Goal: Task Accomplishment & Management: Manage account settings

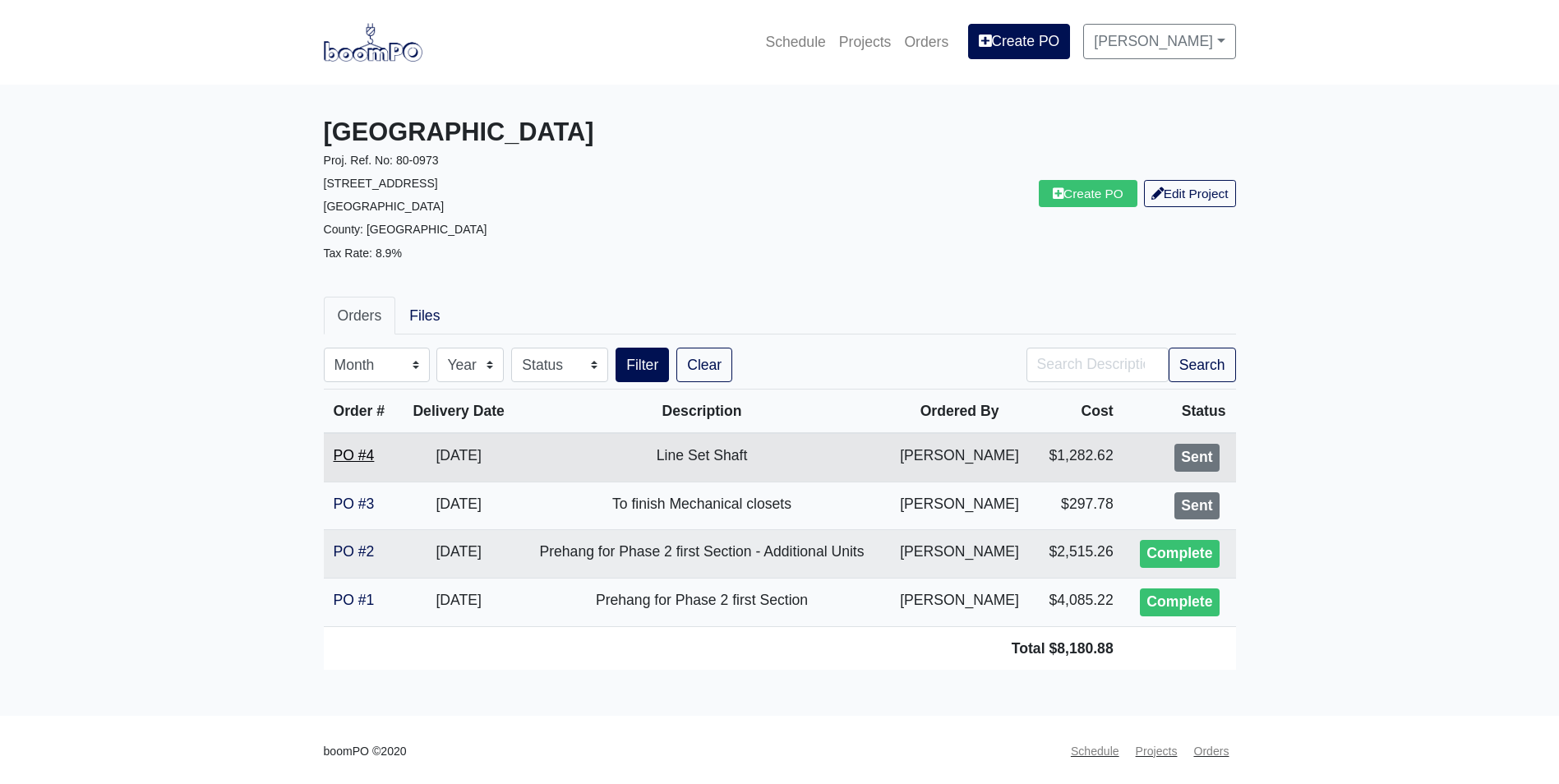
click at [354, 453] on link "PO #4" at bounding box center [354, 455] width 41 height 16
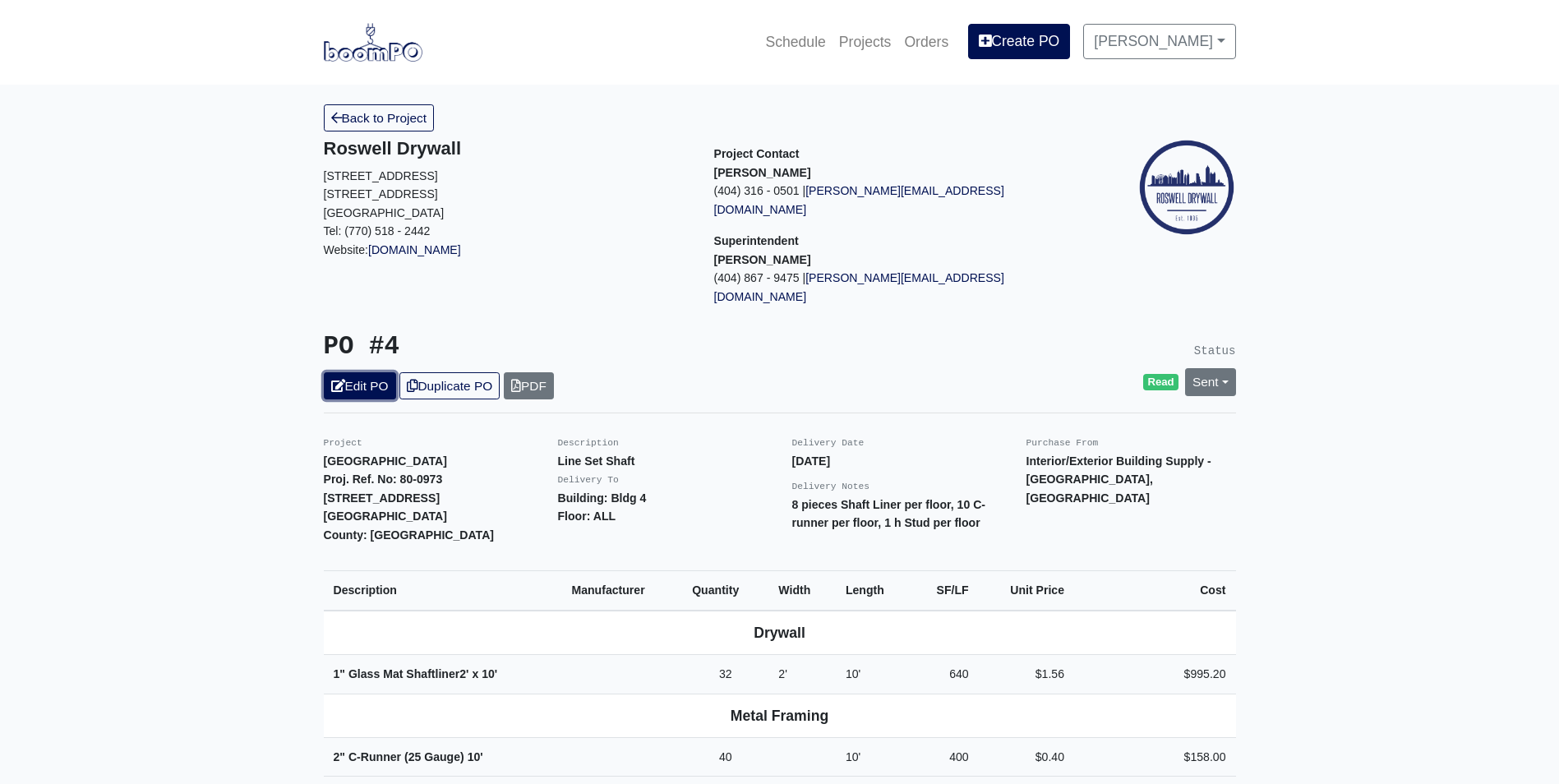
click at [358, 372] on link "Edit PO" at bounding box center [360, 385] width 72 height 27
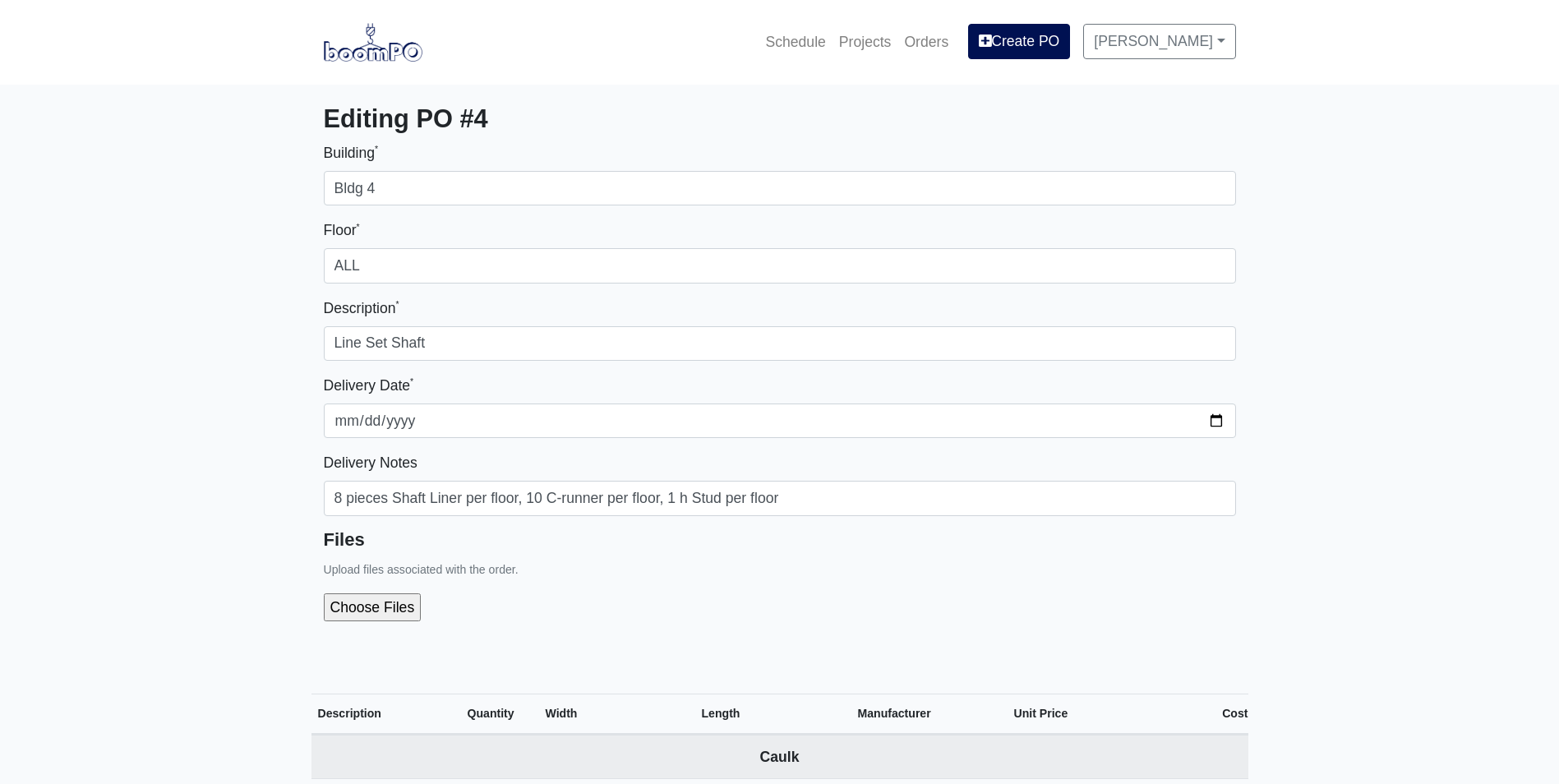
select select
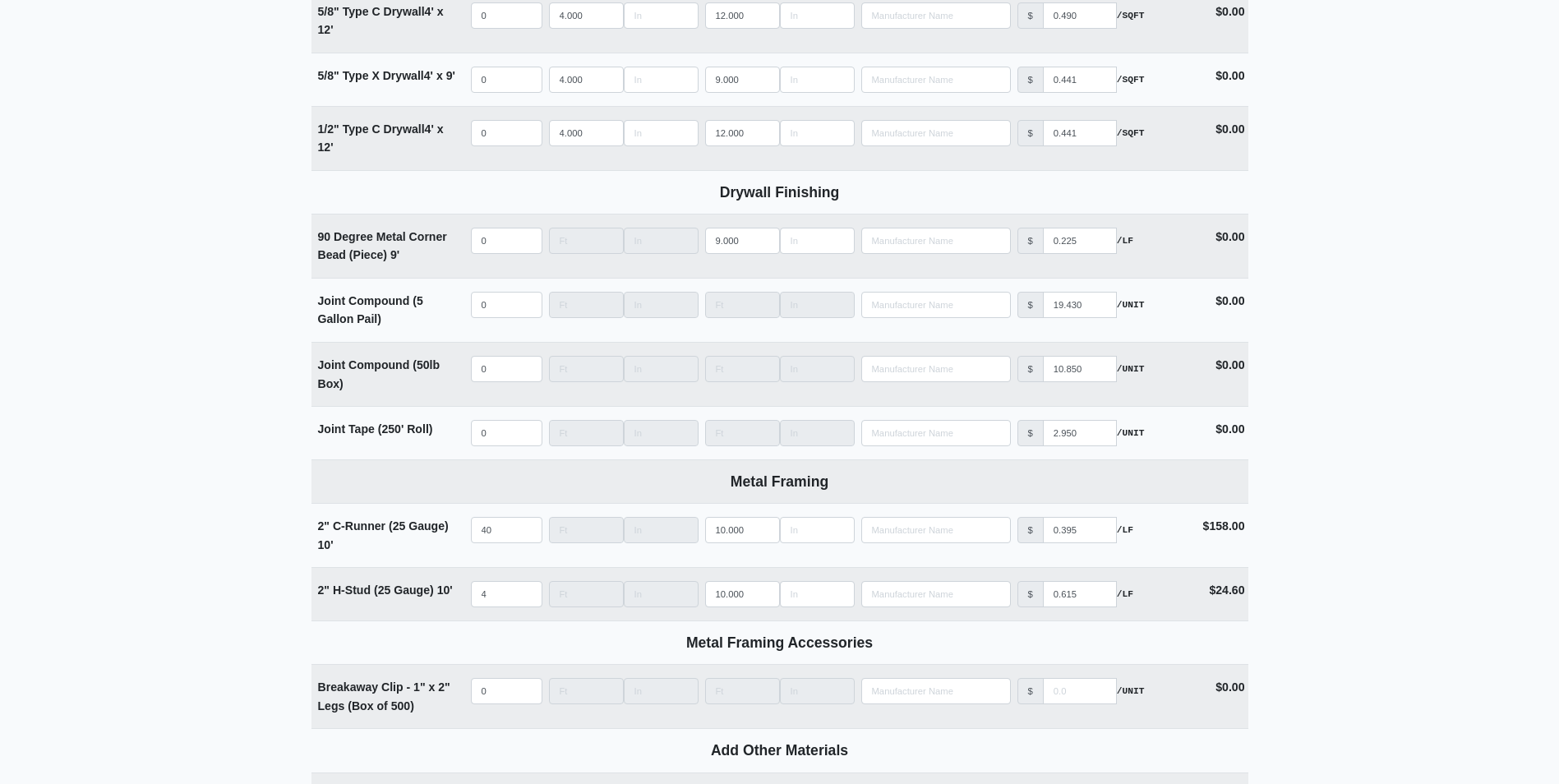
scroll to position [1478, 0]
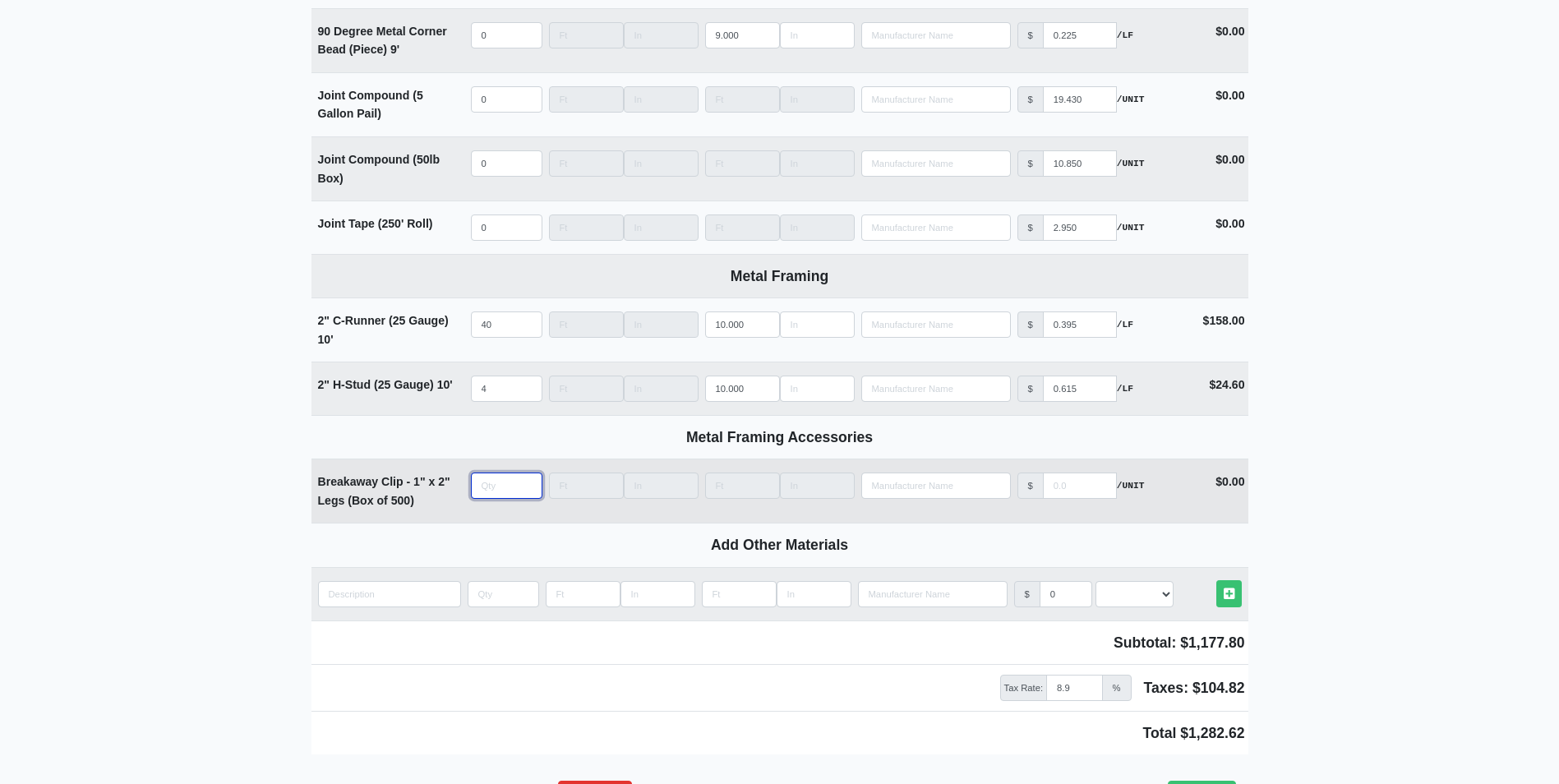
click at [490, 485] on input "quantity" at bounding box center [507, 486] width 72 height 26
type input "1"
type input "0"
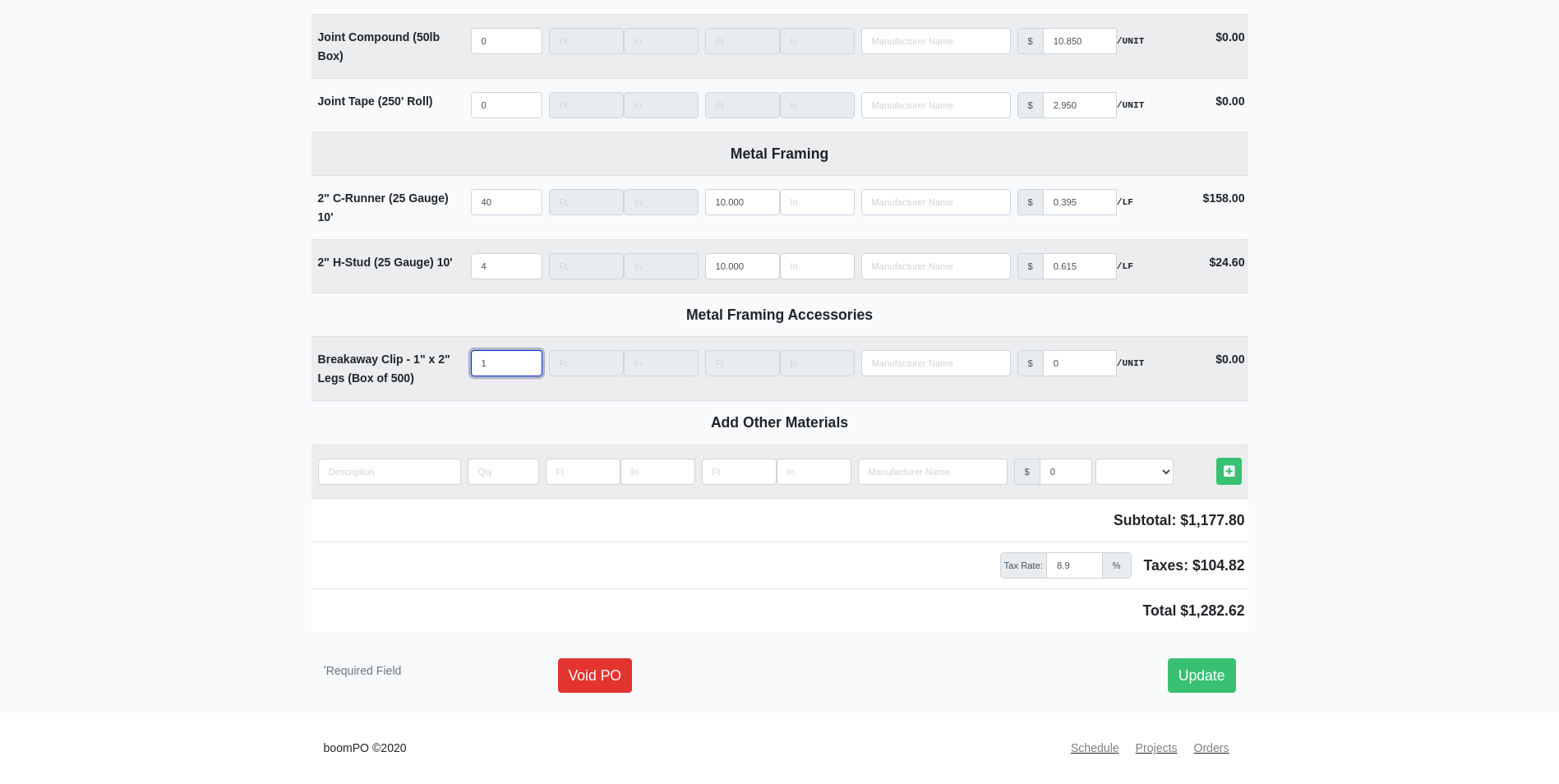
scroll to position [1606, 0]
type input "1"
click at [1076, 365] on input "0" at bounding box center [1080, 363] width 74 height 26
type input "09"
select select
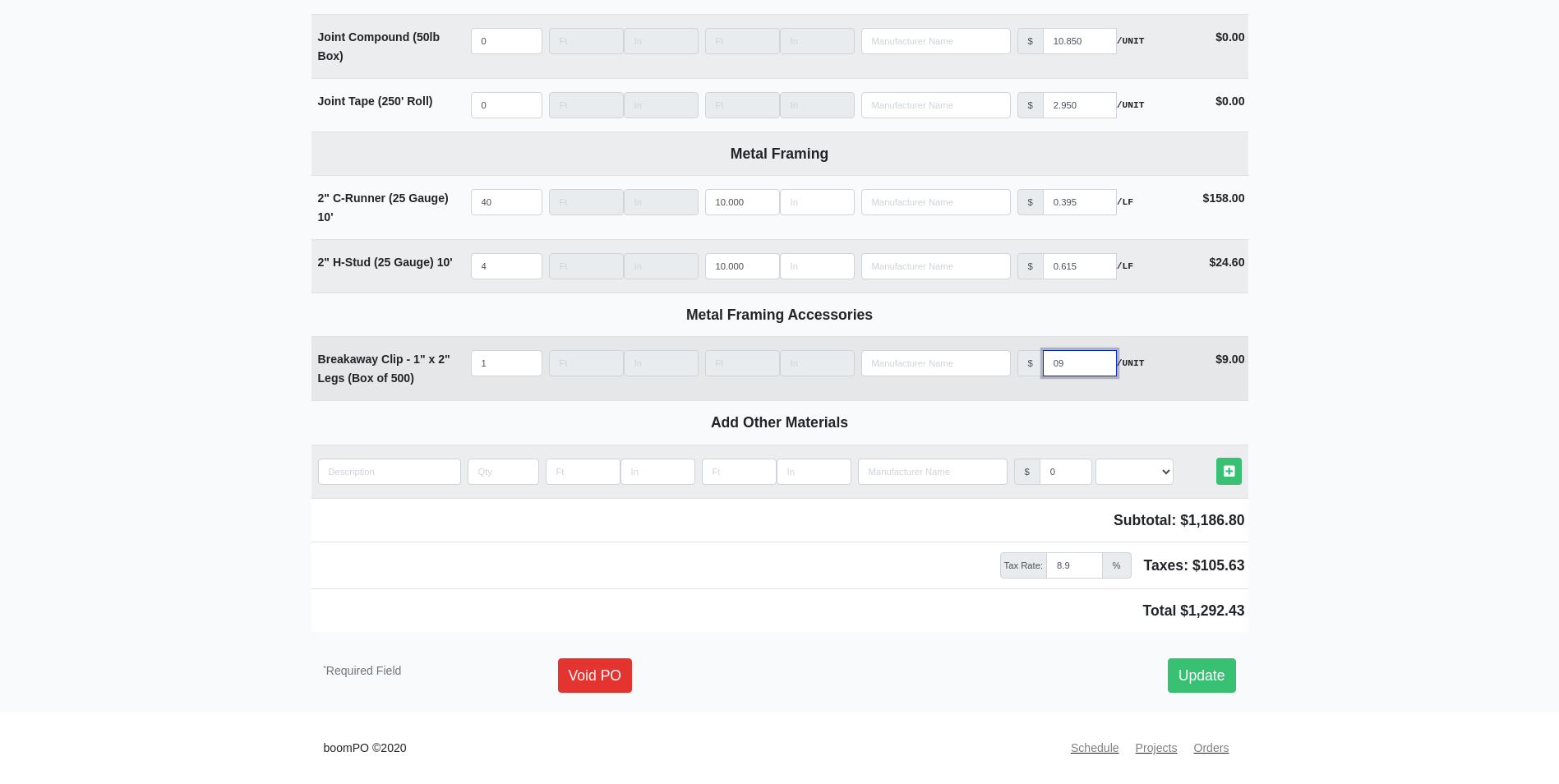
type input "097"
select select
type input "097.5"
select select
type input "097"
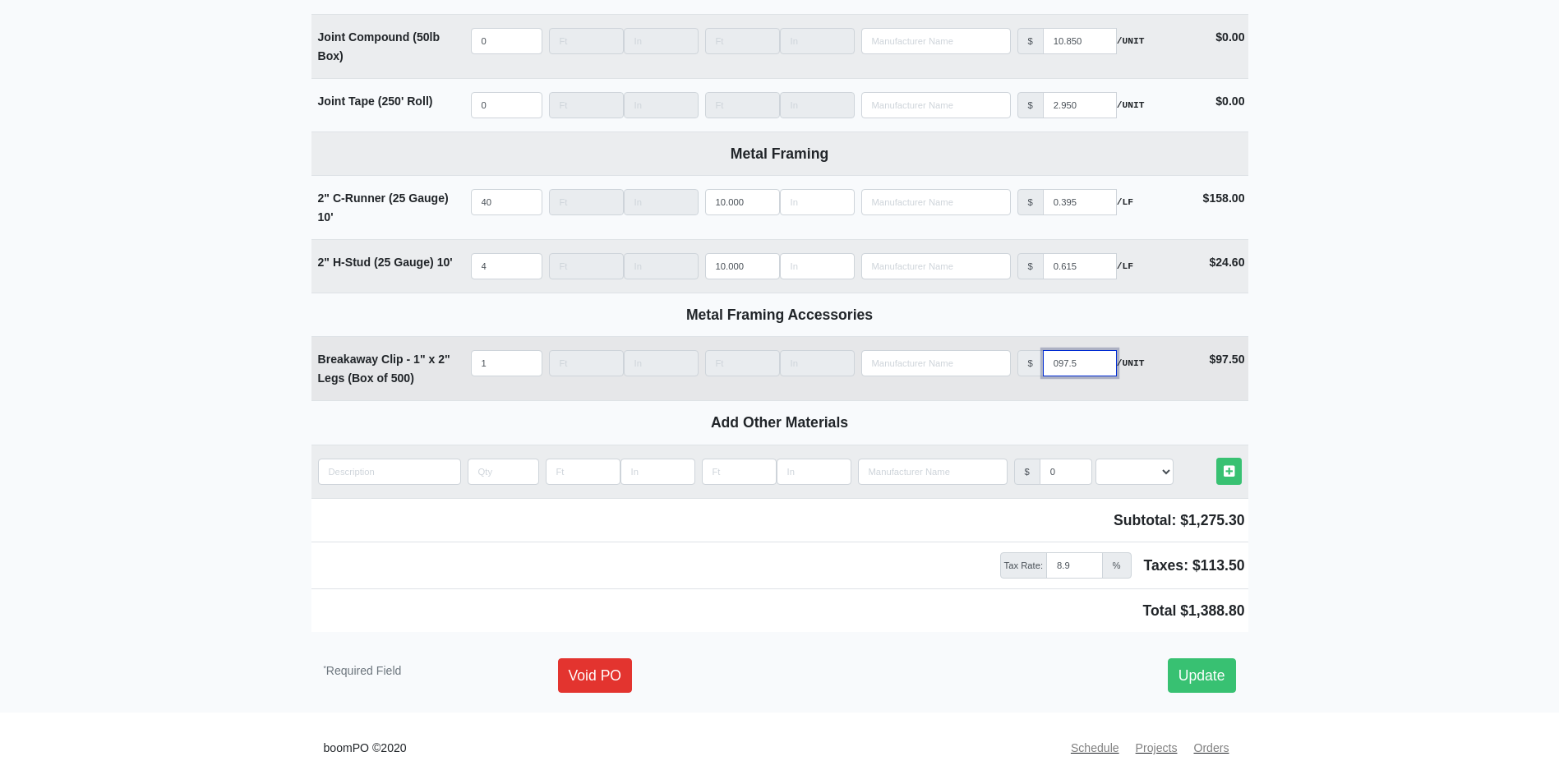
select select
type input "09"
select select
type input "0"
select select
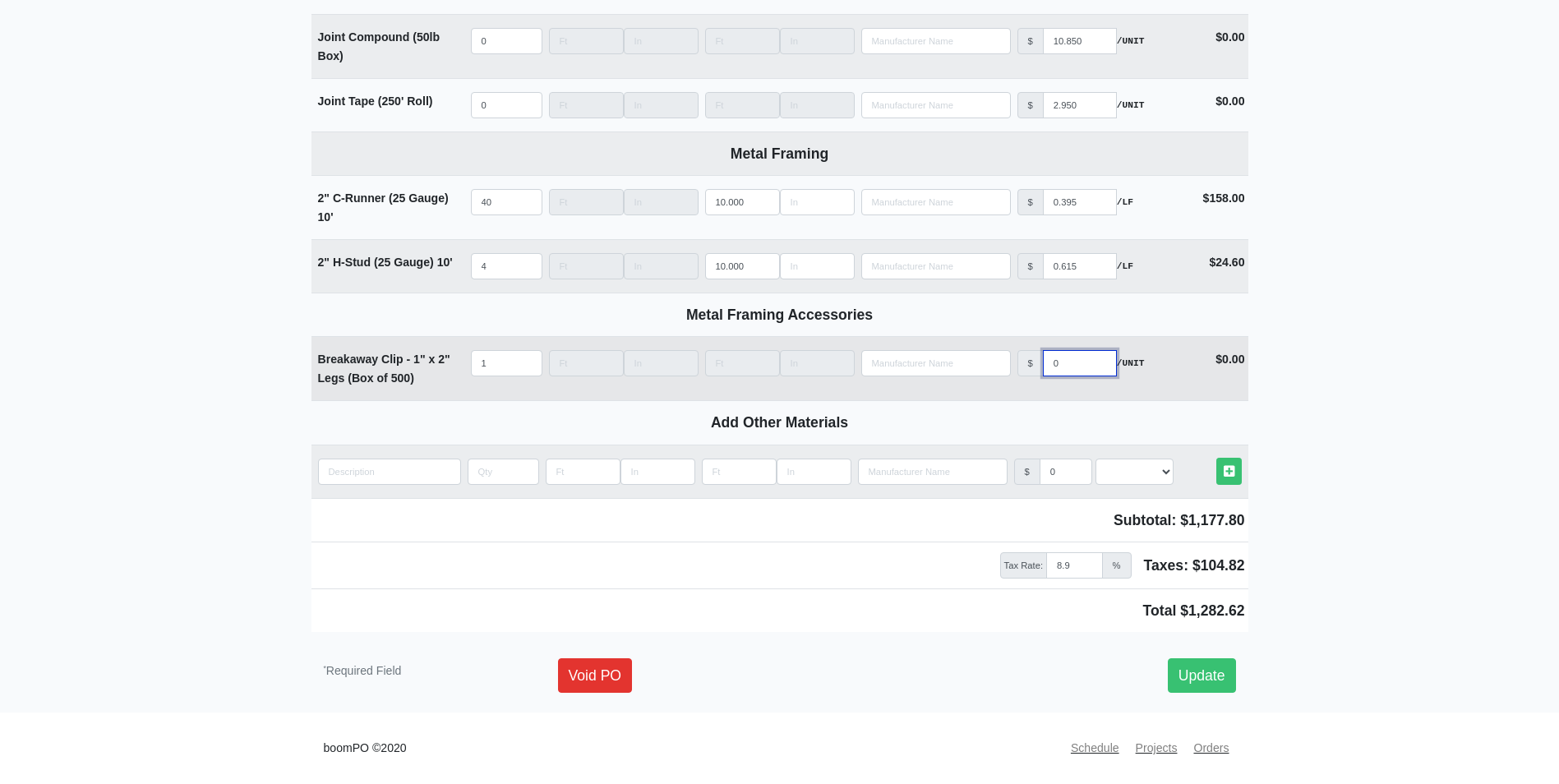
type input "09"
select select
type input "097"
select select
type input "097.5"
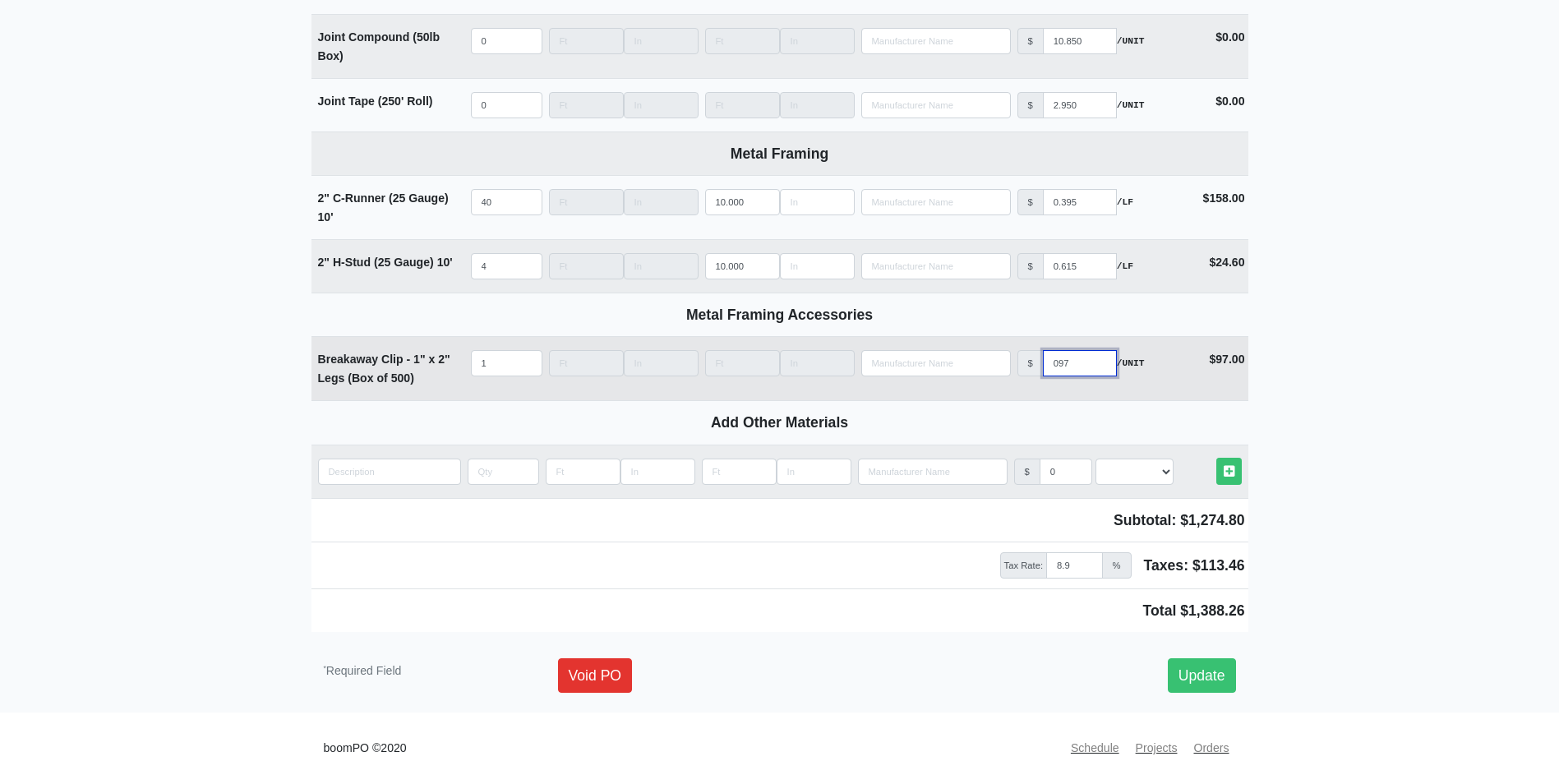
select select
type input "097.50"
click at [1200, 667] on link "Update" at bounding box center [1201, 676] width 68 height 35
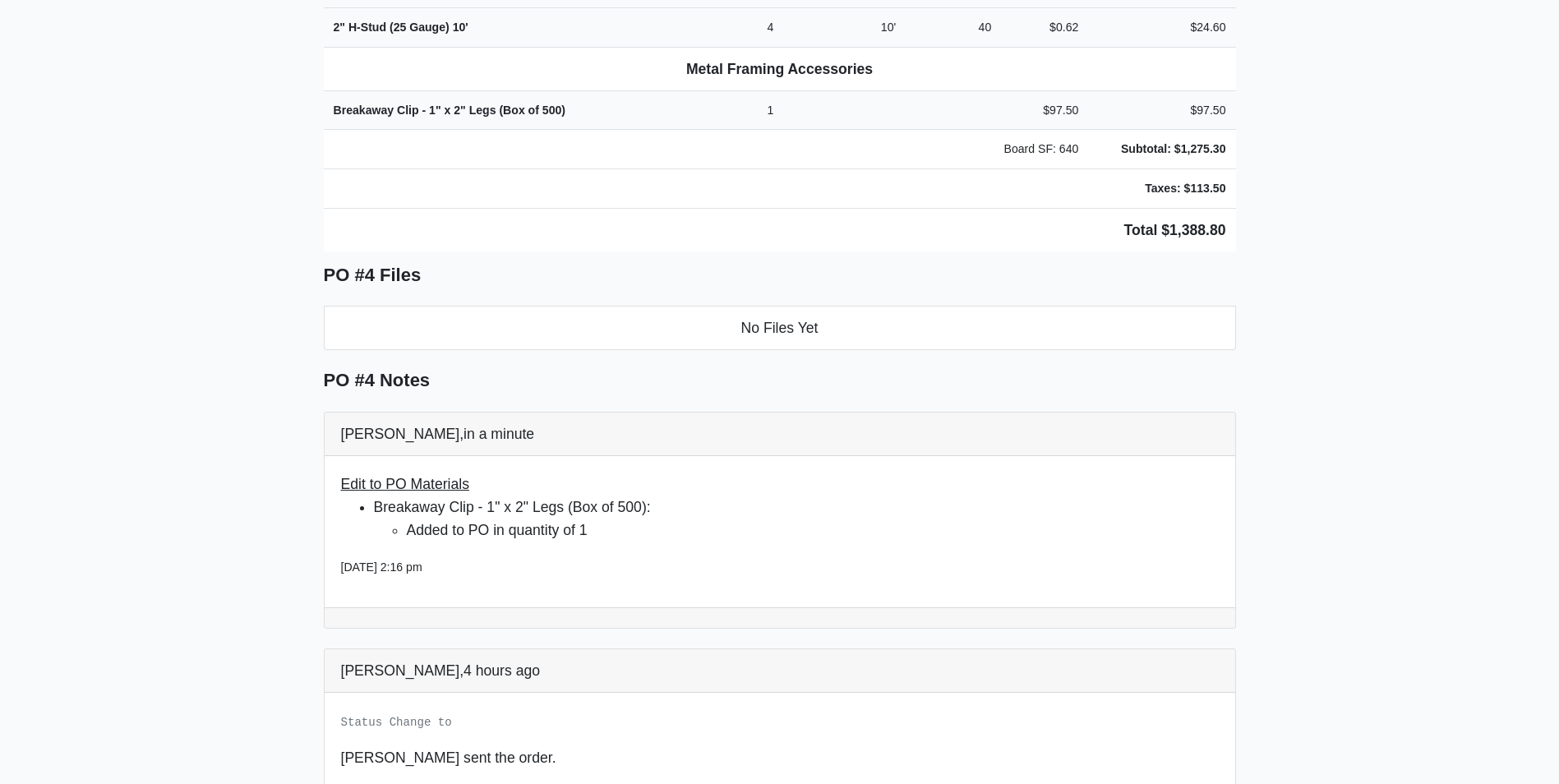
scroll to position [740, 0]
